Goal: Participate in discussion: Engage in conversation with other users on a specific topic

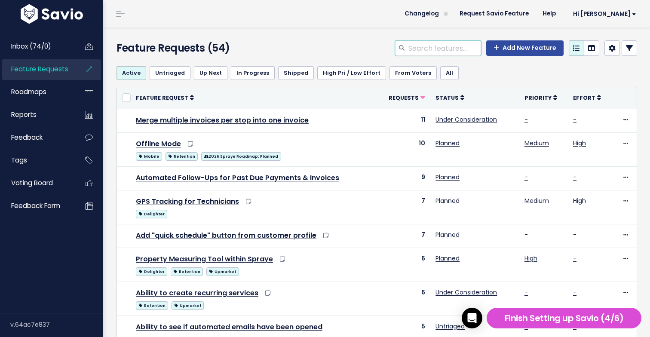
click at [430, 48] on input "search" at bounding box center [445, 47] width 74 height 15
type input "month"
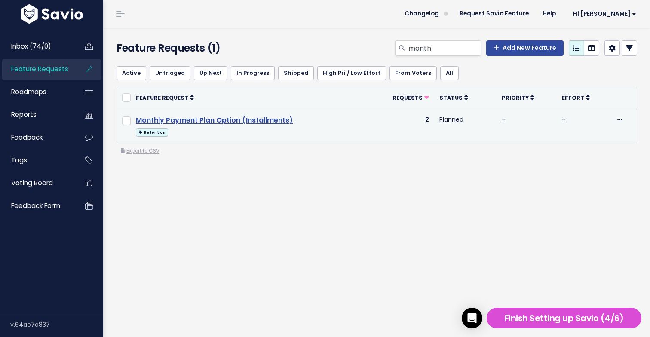
click at [271, 119] on link "Monthly Payment Plan Option (Installments)" at bounding box center [214, 120] width 157 height 10
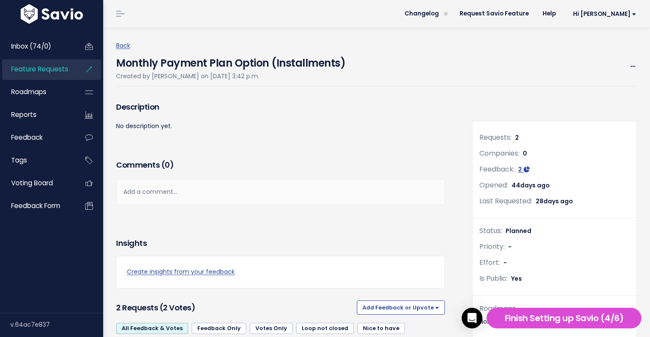
click at [315, 190] on div "Add a comment..." at bounding box center [280, 191] width 329 height 25
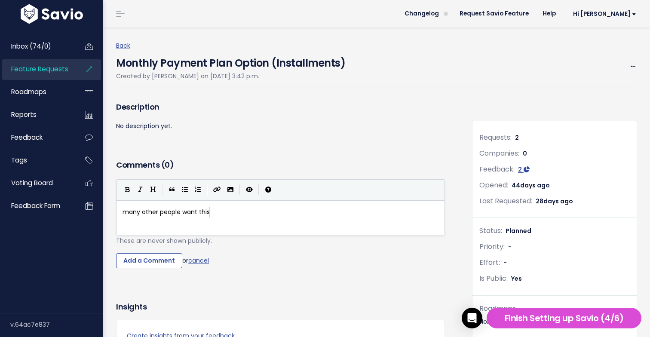
type textarea "many other people want this"
type textarea "- Billy"
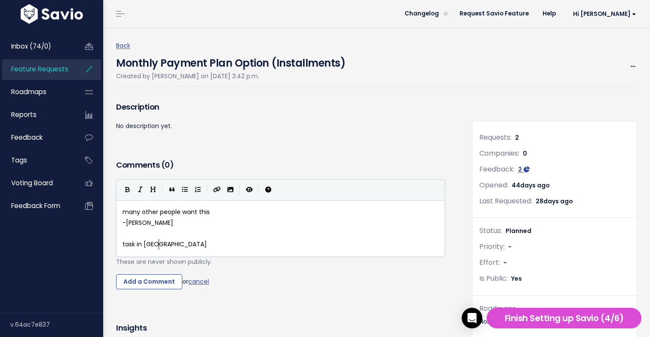
type textarea "task in tewam"
paste textarea
type textarea "amwork:"
click at [139, 283] on input "Add a Comment" at bounding box center [149, 281] width 66 height 15
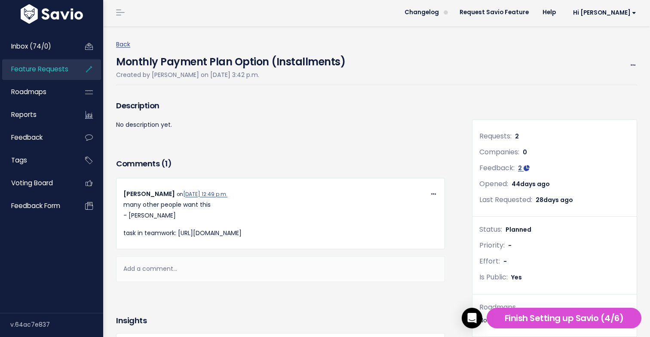
scroll to position [1, 0]
